Goal: Task Accomplishment & Management: Manage account settings

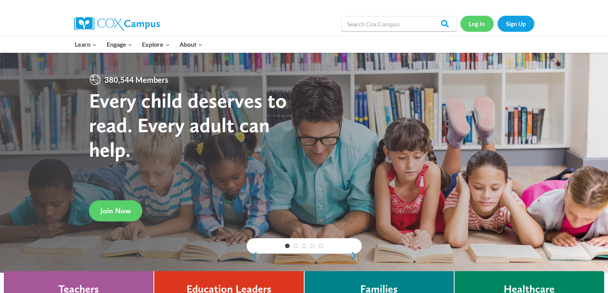
click at [475, 21] on link "Log In" at bounding box center [476, 24] width 33 height 16
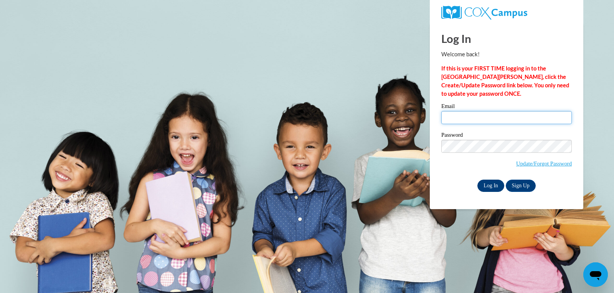
type input "josetta.smith@langston.edu"
click at [486, 184] on input "Log In" at bounding box center [490, 186] width 27 height 12
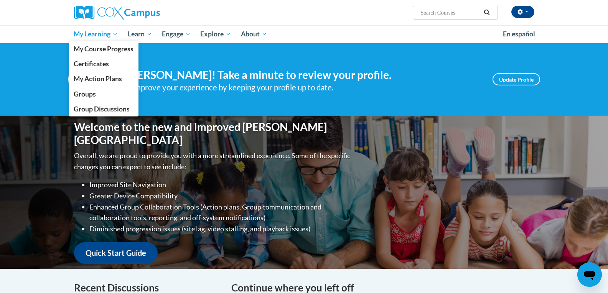
click at [93, 33] on span "My Learning" at bounding box center [96, 34] width 44 height 9
click at [79, 95] on span "Groups" at bounding box center [85, 94] width 22 height 8
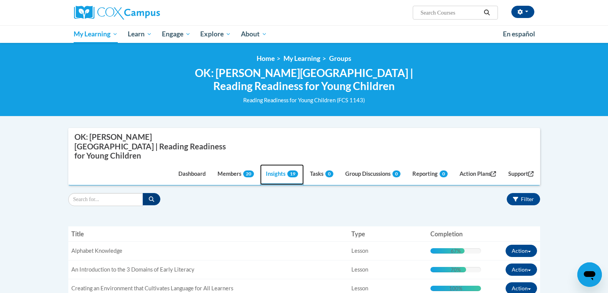
click at [277, 165] on link "Insights 19" at bounding box center [282, 175] width 44 height 21
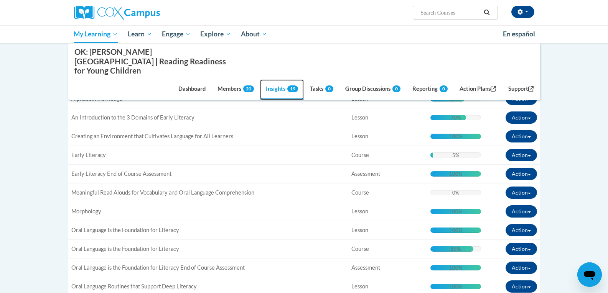
scroll to position [164, 0]
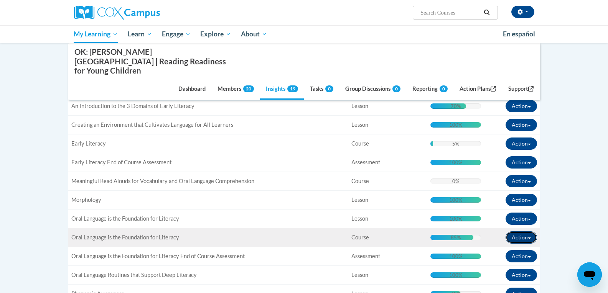
click at [516, 232] on button "Action" at bounding box center [520, 238] width 31 height 12
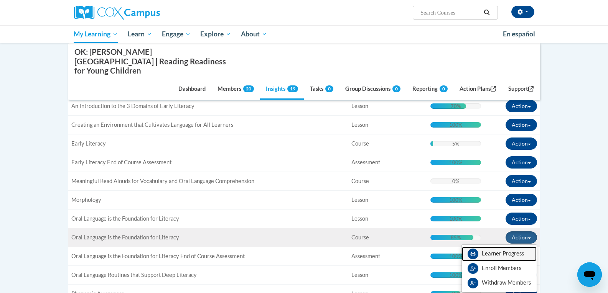
click at [511, 247] on link "Learner Progress" at bounding box center [499, 254] width 75 height 15
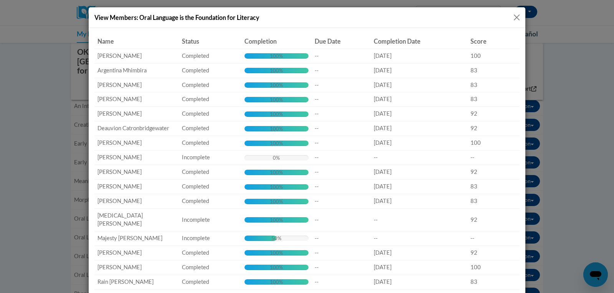
click at [513, 15] on button "Close" at bounding box center [517, 18] width 10 height 10
